Goal: Task Accomplishment & Management: Complete application form

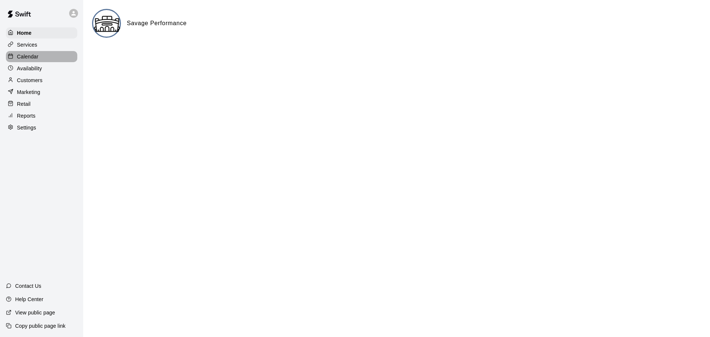
click at [36, 54] on p "Calendar" at bounding box center [27, 56] width 21 height 7
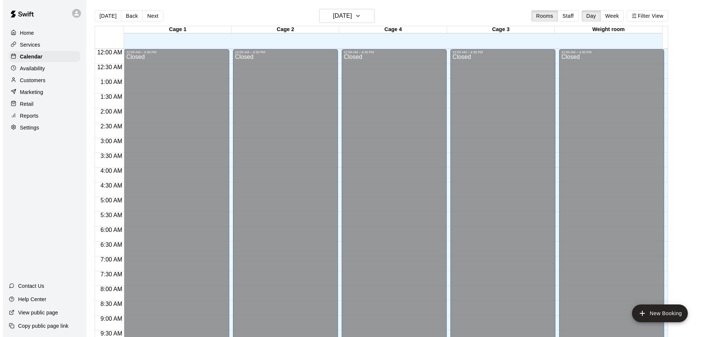
scroll to position [392, 0]
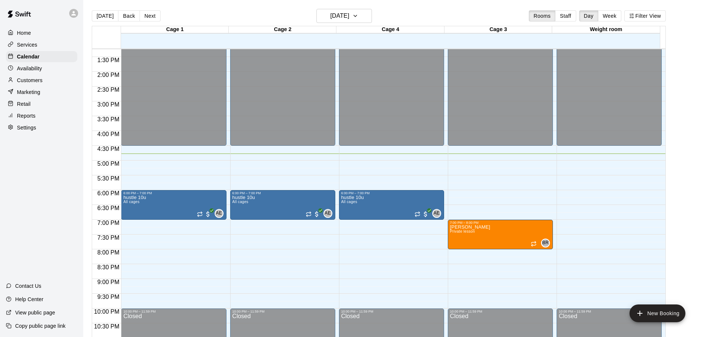
click at [28, 80] on p "Customers" at bounding box center [30, 80] width 26 height 7
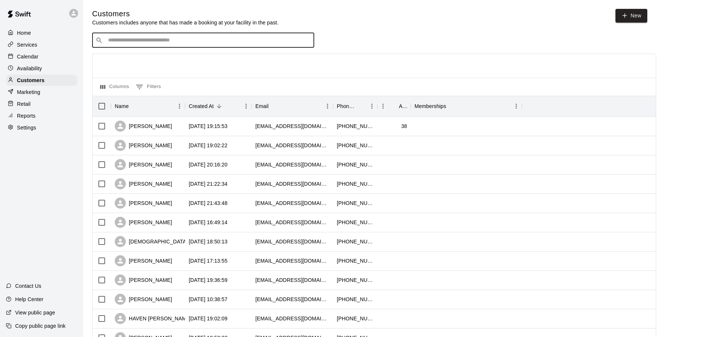
click at [169, 40] on input "Search customers by name or email" at bounding box center [208, 40] width 205 height 7
type input "*"
click at [25, 30] on p "Home" at bounding box center [24, 32] width 14 height 7
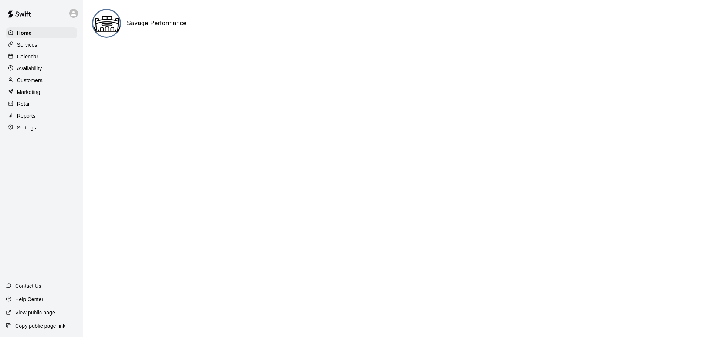
click at [34, 82] on p "Customers" at bounding box center [30, 80] width 26 height 7
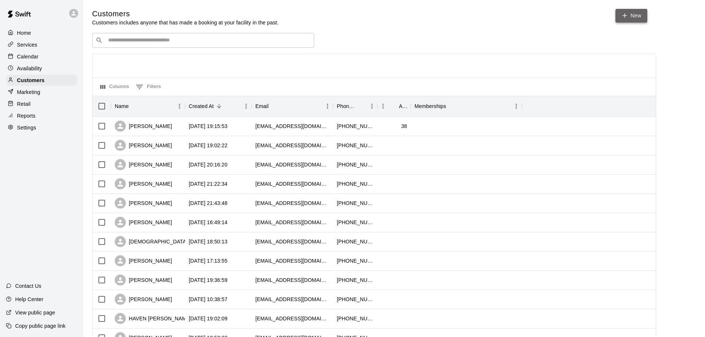
click at [638, 16] on link "New" at bounding box center [631, 16] width 32 height 14
select select "**"
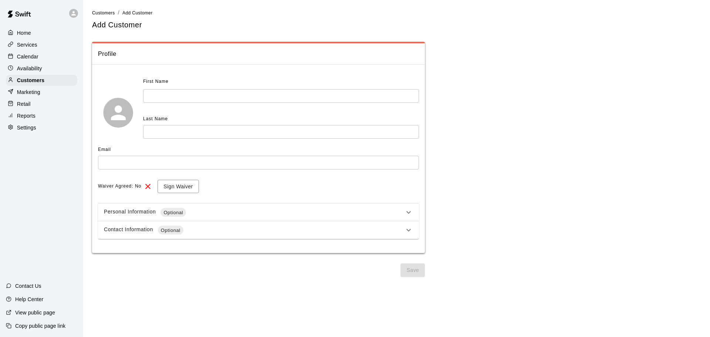
click at [188, 92] on input "text" at bounding box center [281, 96] width 276 height 14
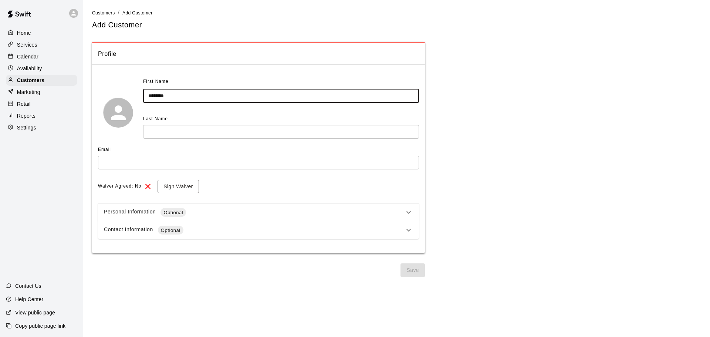
type input "********"
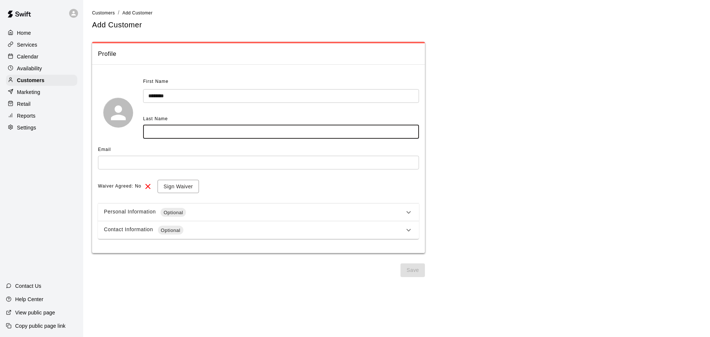
type input "*"
type input "**********"
click at [123, 166] on input "text" at bounding box center [258, 163] width 321 height 14
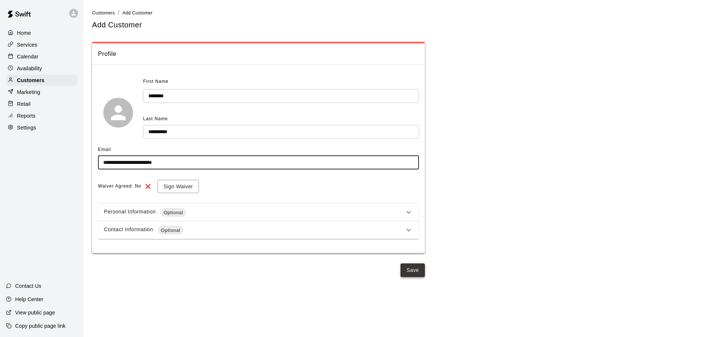
type input "**********"
click at [413, 269] on button "Save" at bounding box center [413, 270] width 24 height 14
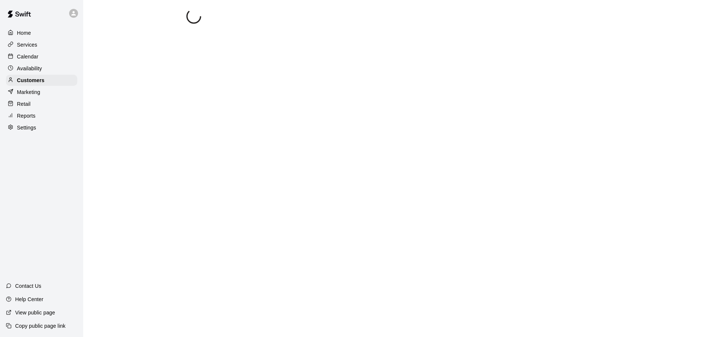
select select "**"
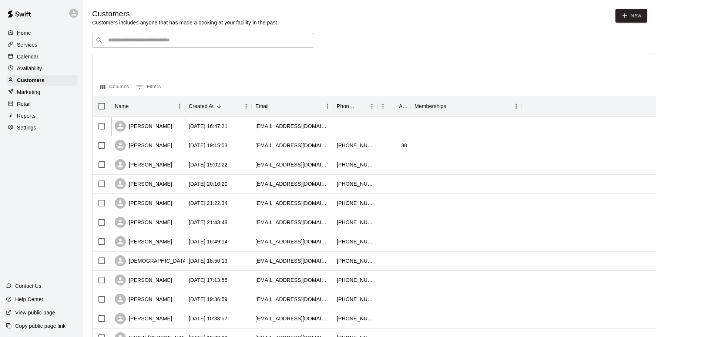
click at [172, 126] on div "[PERSON_NAME]" at bounding box center [143, 126] width 57 height 11
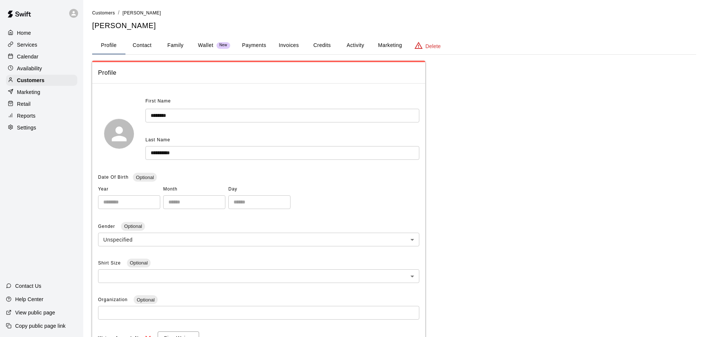
click at [259, 45] on button "Payments" at bounding box center [254, 46] width 36 height 18
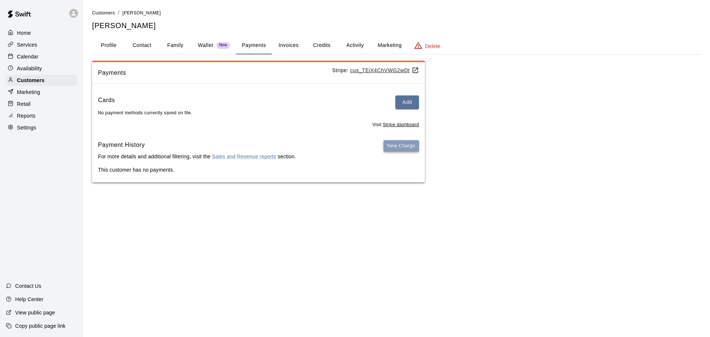
click at [403, 147] on button "New Charge" at bounding box center [402, 145] width 36 height 11
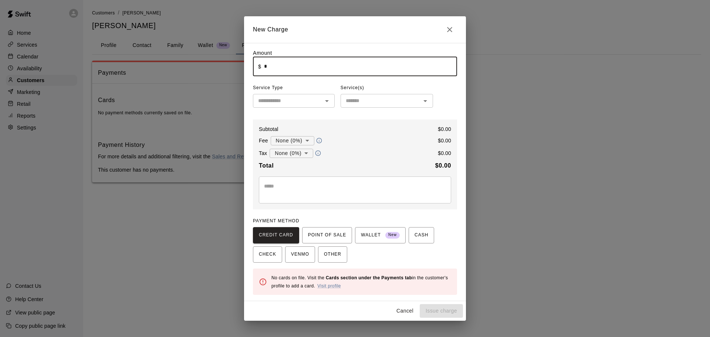
click at [319, 70] on input "*" at bounding box center [360, 67] width 193 height 20
click at [448, 29] on icon "Close" at bounding box center [449, 29] width 9 height 9
type input "*"
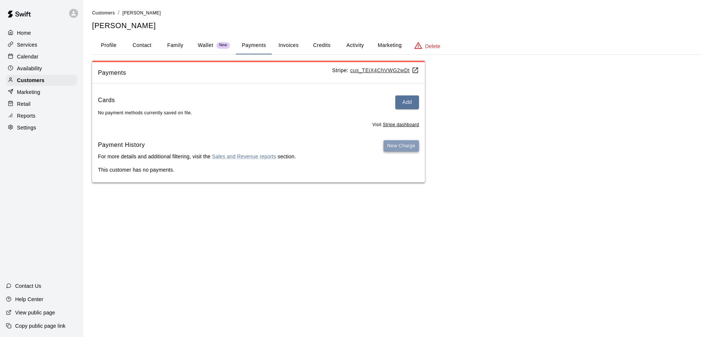
click at [385, 149] on button "New Charge" at bounding box center [402, 145] width 36 height 11
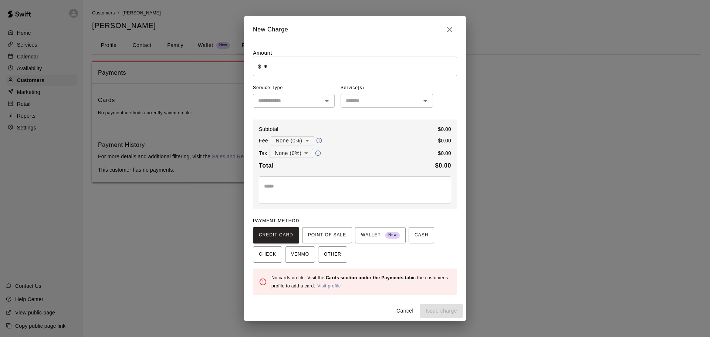
click at [305, 70] on input "*" at bounding box center [360, 67] width 193 height 20
click at [448, 31] on icon "Close" at bounding box center [449, 29] width 5 height 5
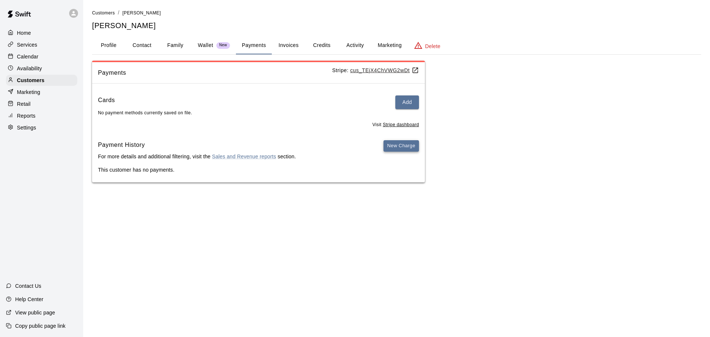
click at [395, 146] on button "New Charge" at bounding box center [402, 145] width 36 height 11
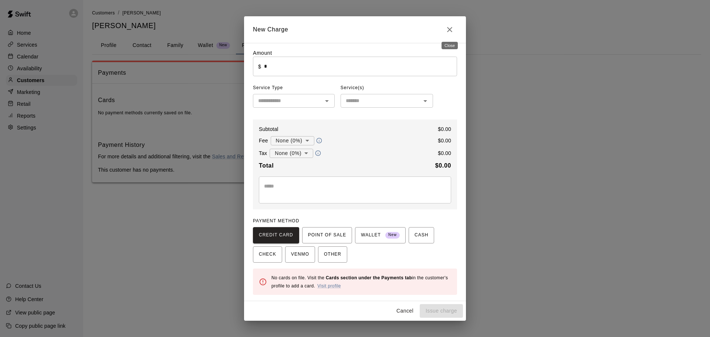
click at [453, 30] on icon "Close" at bounding box center [449, 29] width 9 height 9
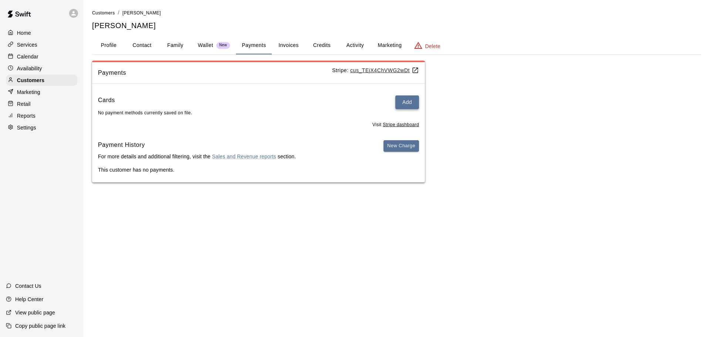
click at [407, 100] on button "Add" at bounding box center [407, 102] width 24 height 14
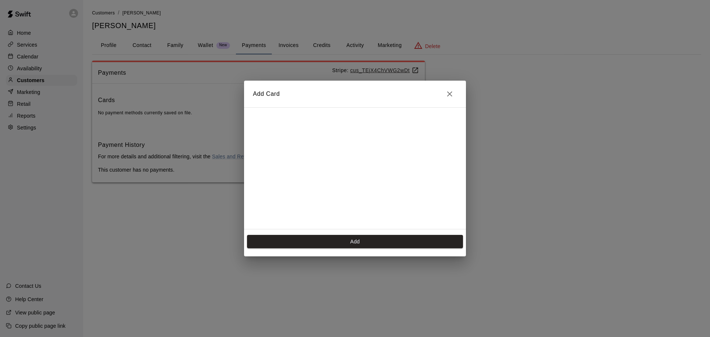
scroll to position [147, 0]
click at [348, 243] on button "Add" at bounding box center [355, 242] width 216 height 14
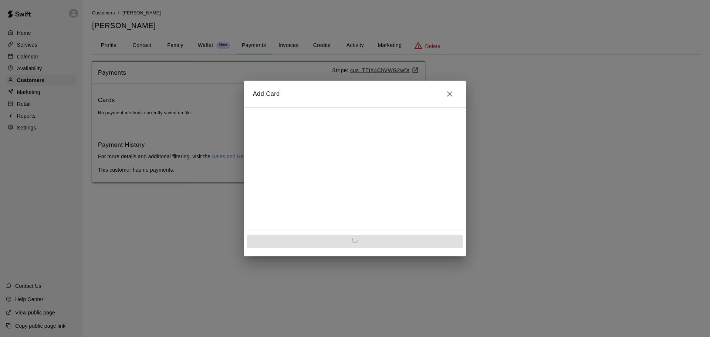
scroll to position [0, 0]
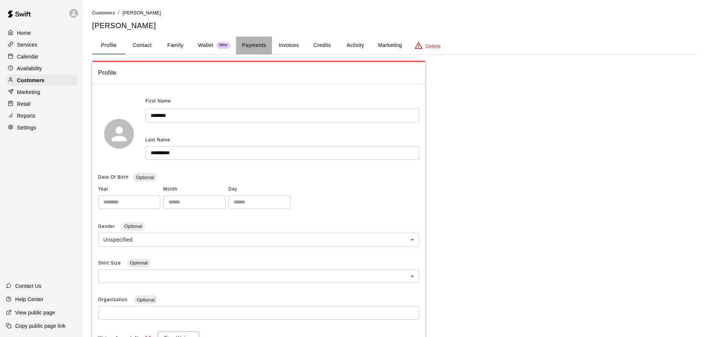
click at [249, 41] on button "Payments" at bounding box center [254, 46] width 36 height 18
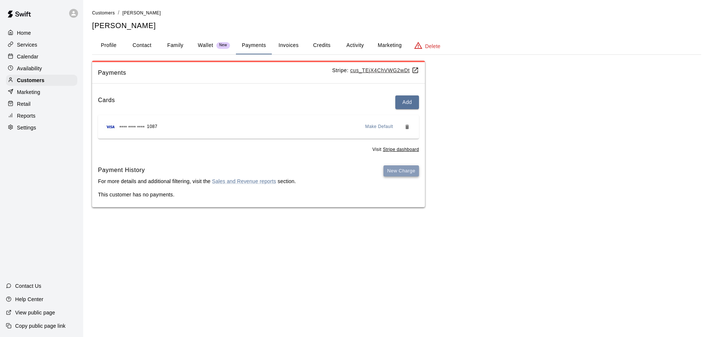
click at [407, 170] on button "New Charge" at bounding box center [402, 170] width 36 height 11
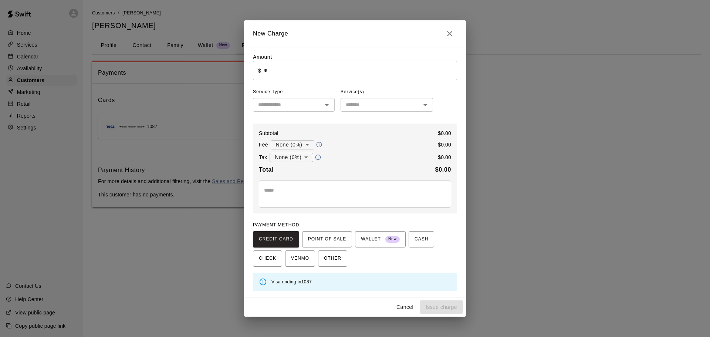
click at [278, 75] on input "*" at bounding box center [360, 71] width 193 height 20
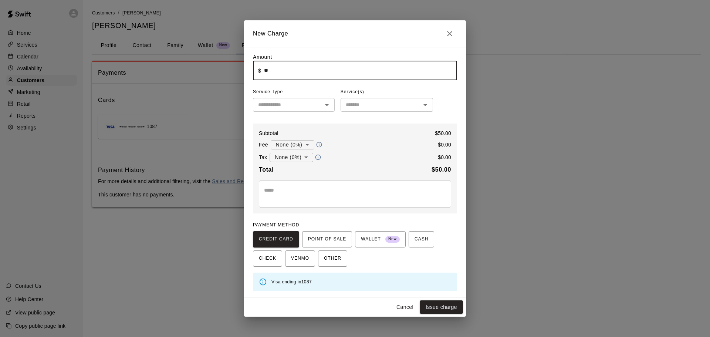
click at [322, 105] on icon "Open" at bounding box center [326, 105] width 9 height 9
type input "*****"
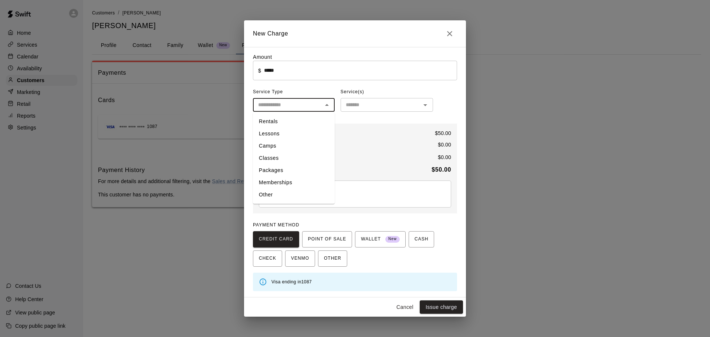
click at [278, 134] on li "Lessons" at bounding box center [294, 134] width 82 height 12
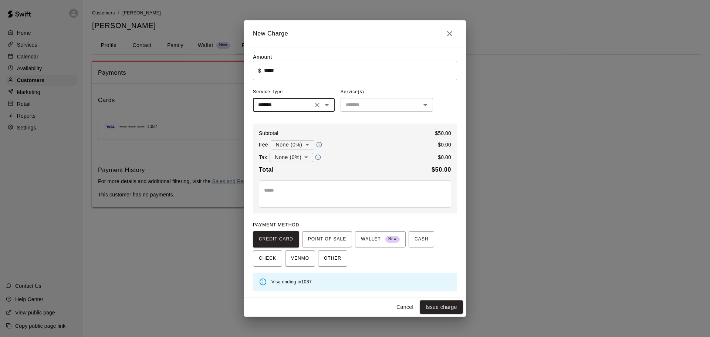
type input "*******"
click at [378, 105] on input "text" at bounding box center [381, 104] width 76 height 9
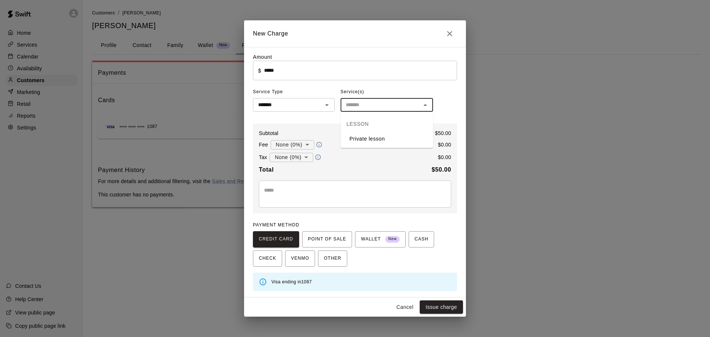
click at [368, 135] on li "Private lesson" at bounding box center [387, 139] width 92 height 12
type input "**********"
click at [439, 304] on button "Issue charge" at bounding box center [441, 307] width 43 height 14
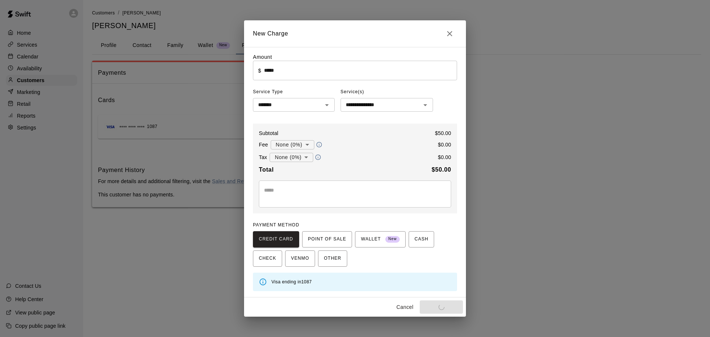
type input "*"
